Goal: Information Seeking & Learning: Learn about a topic

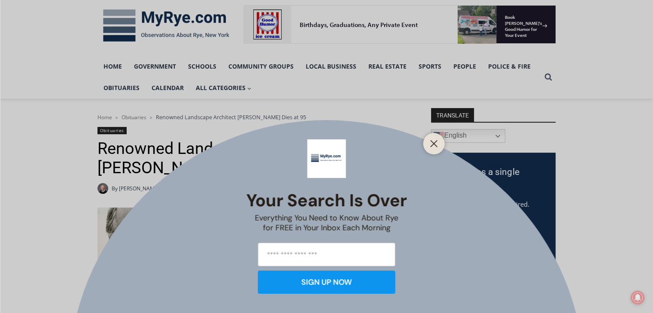
scroll to position [146, 0]
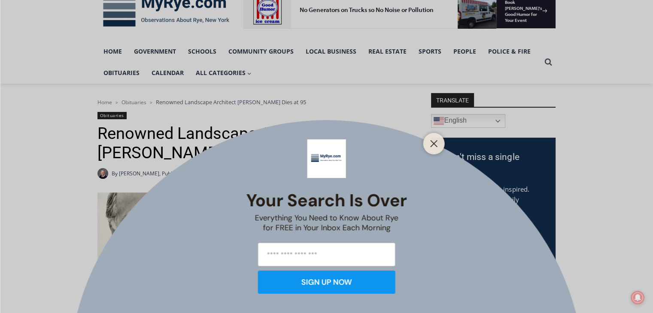
click at [429, 143] on button "Close" at bounding box center [434, 144] width 12 height 12
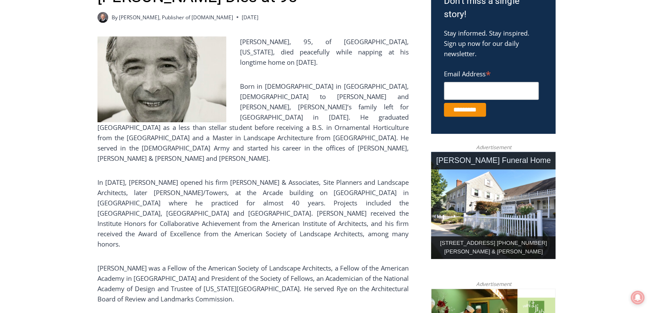
scroll to position [313, 0]
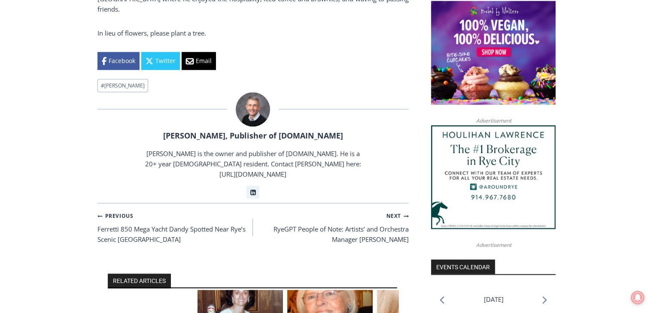
scroll to position [859, 0]
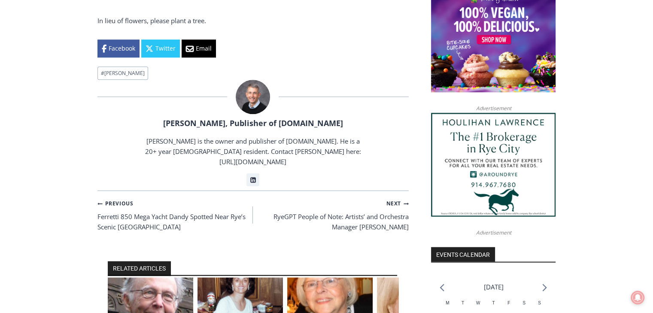
drag, startPoint x: 408, startPoint y: 250, endPoint x: 381, endPoint y: 252, distance: 27.1
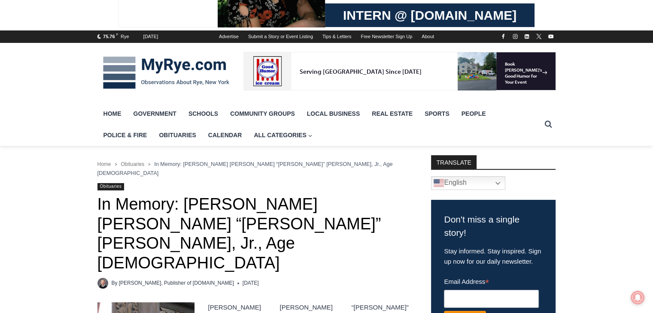
scroll to position [82, 0]
